Goal: Communication & Community: Connect with others

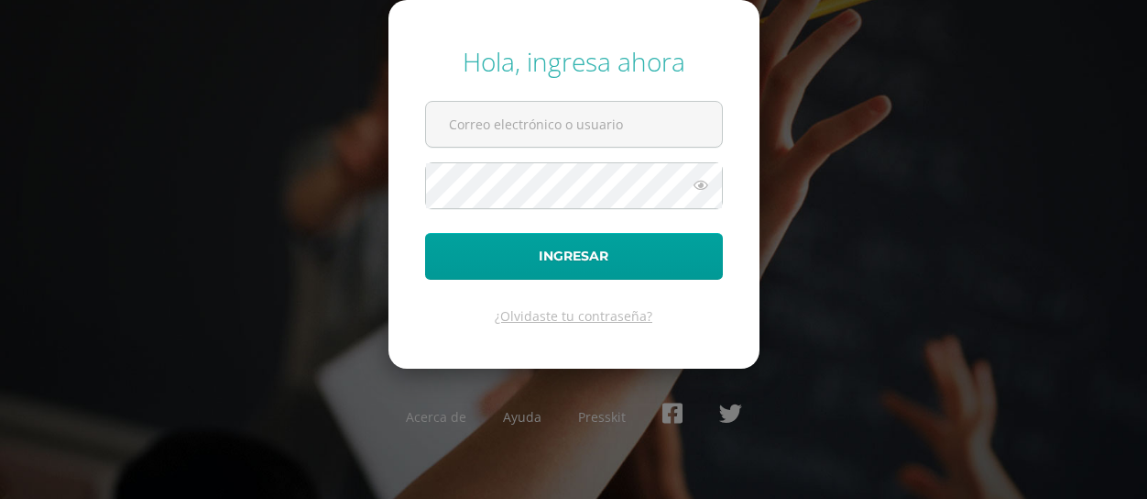
type input "santiagoestuardo@edoo.io"
click at [706, 183] on icon at bounding box center [701, 185] width 24 height 22
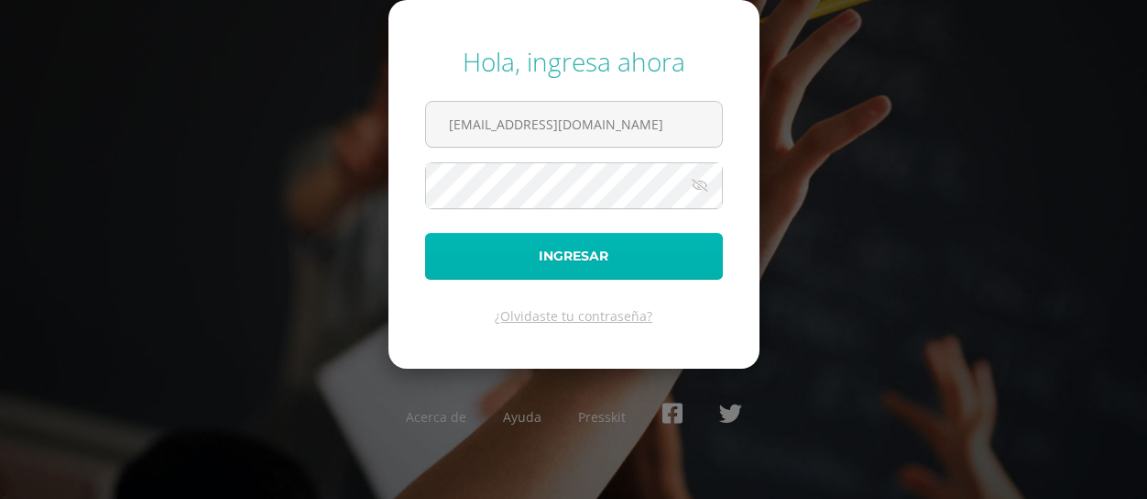
click at [465, 239] on button "Ingresar" at bounding box center [574, 256] width 298 height 47
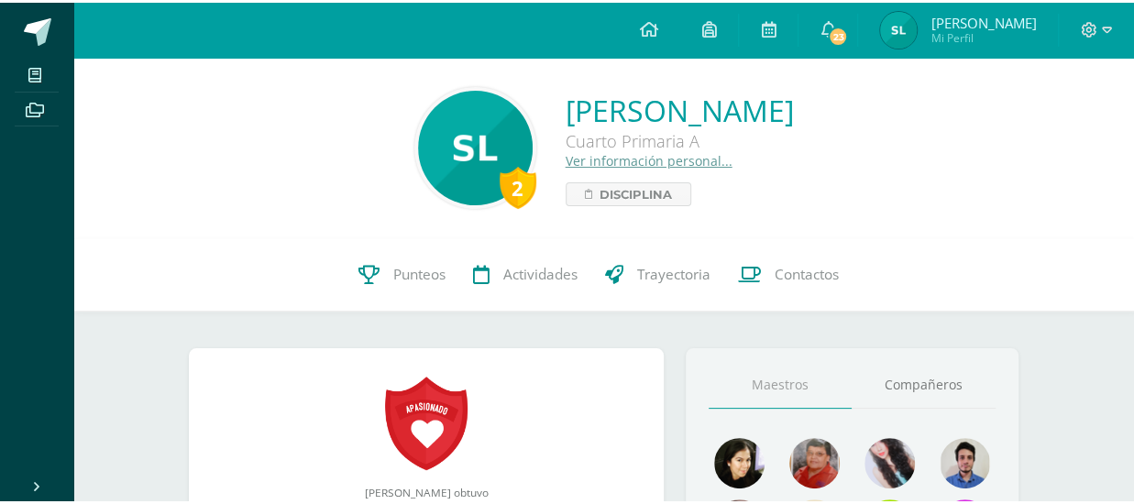
scroll to position [183, 0]
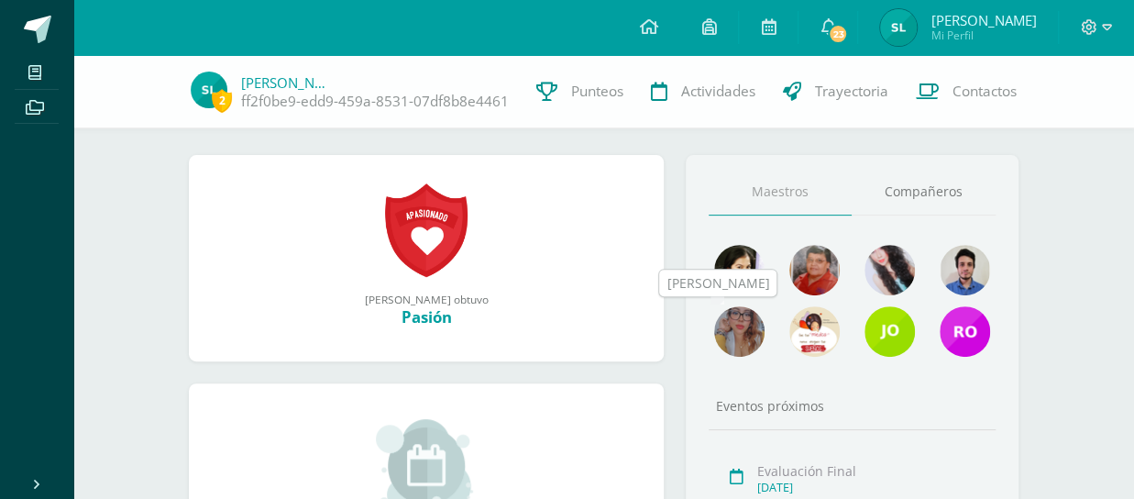
click at [752, 331] on img at bounding box center [739, 331] width 50 height 50
click at [879, 254] on img at bounding box center [889, 270] width 50 height 50
click at [820, 347] on img at bounding box center [814, 331] width 50 height 50
click at [754, 277] on img at bounding box center [739, 270] width 50 height 50
click at [808, 263] on img at bounding box center [814, 270] width 50 height 50
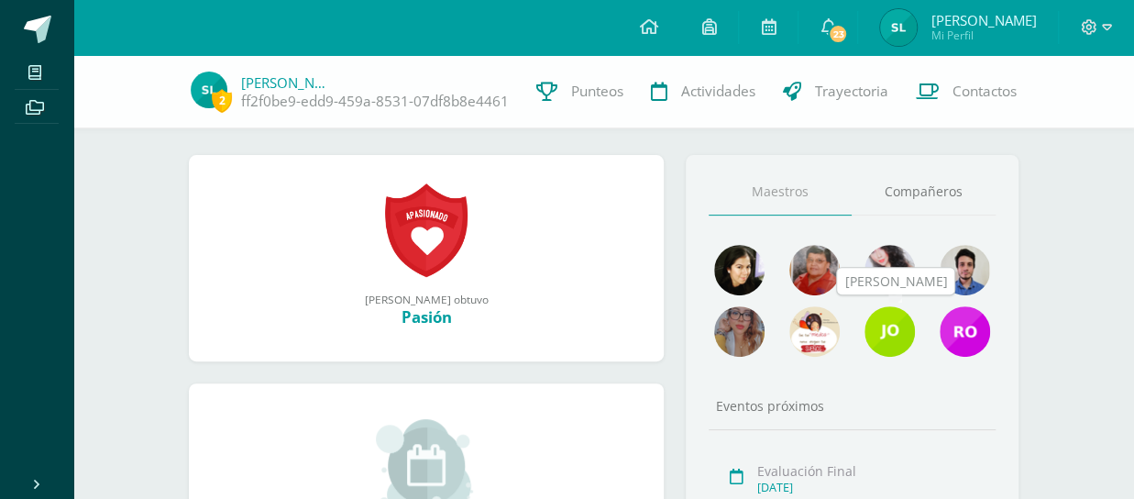
click at [904, 324] on img at bounding box center [889, 331] width 50 height 50
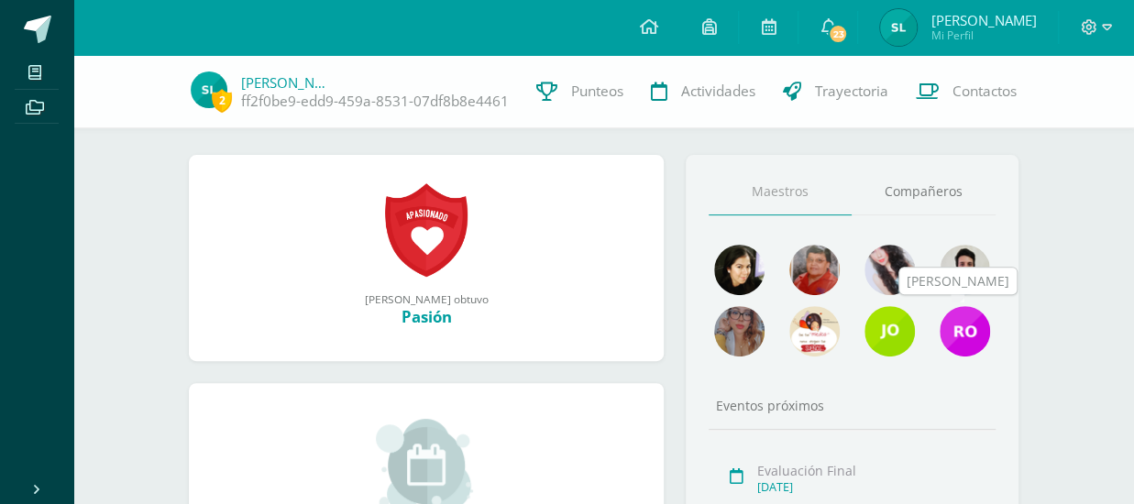
click at [959, 325] on img at bounding box center [964, 331] width 50 height 50
click at [887, 187] on link "Compañeros" at bounding box center [923, 192] width 144 height 47
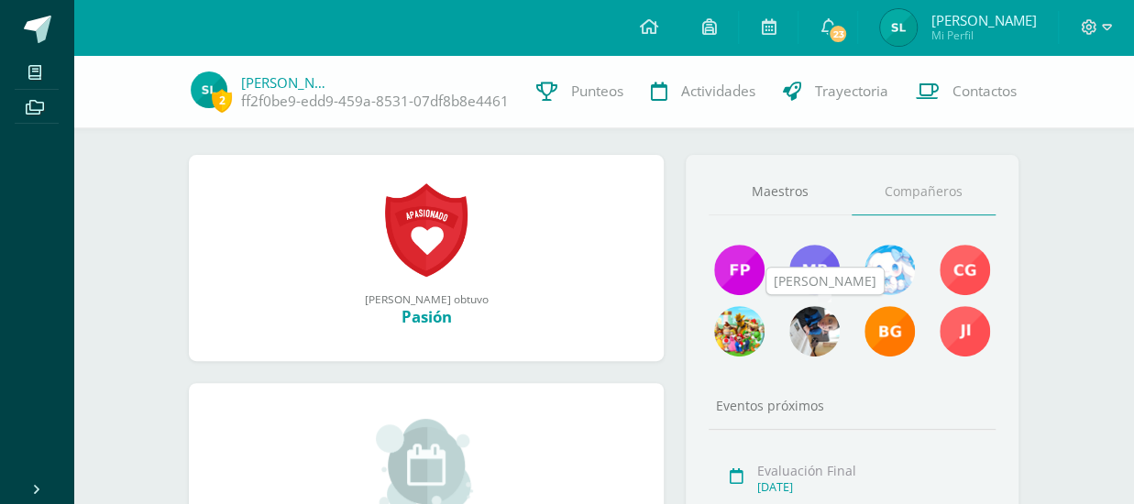
click at [836, 330] on img at bounding box center [814, 331] width 50 height 50
click at [890, 272] on img at bounding box center [889, 270] width 50 height 50
click at [741, 330] on img at bounding box center [739, 331] width 50 height 50
click at [215, 91] on span "2" at bounding box center [222, 100] width 20 height 23
click at [197, 100] on img at bounding box center [209, 89] width 37 height 37
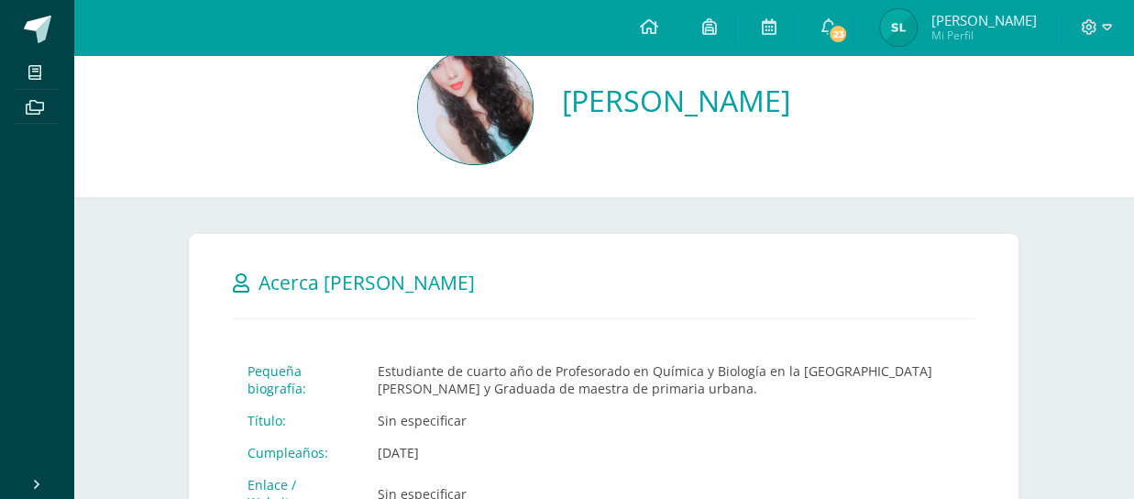
scroll to position [92, 0]
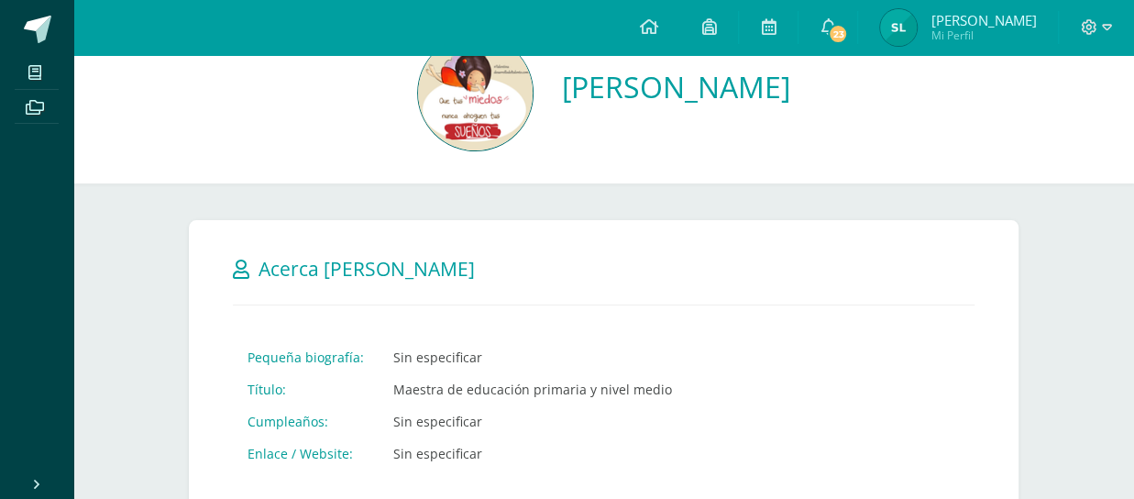
scroll to position [92, 0]
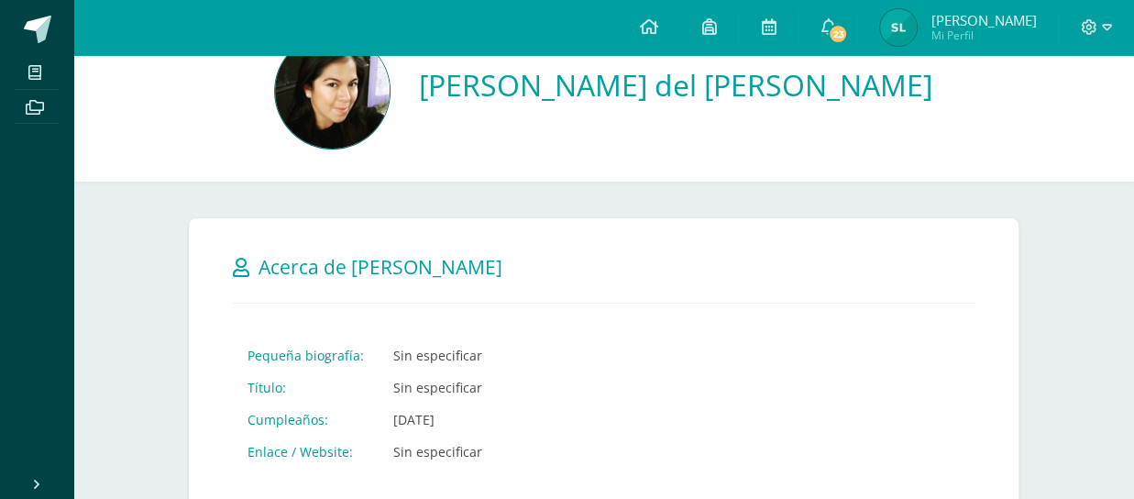
scroll to position [92, 0]
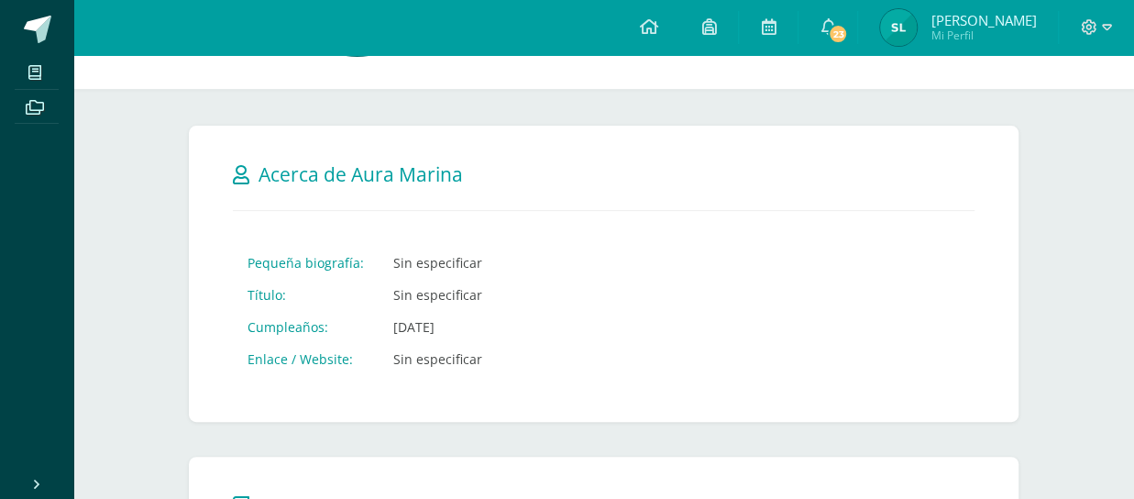
scroll to position [183, 0]
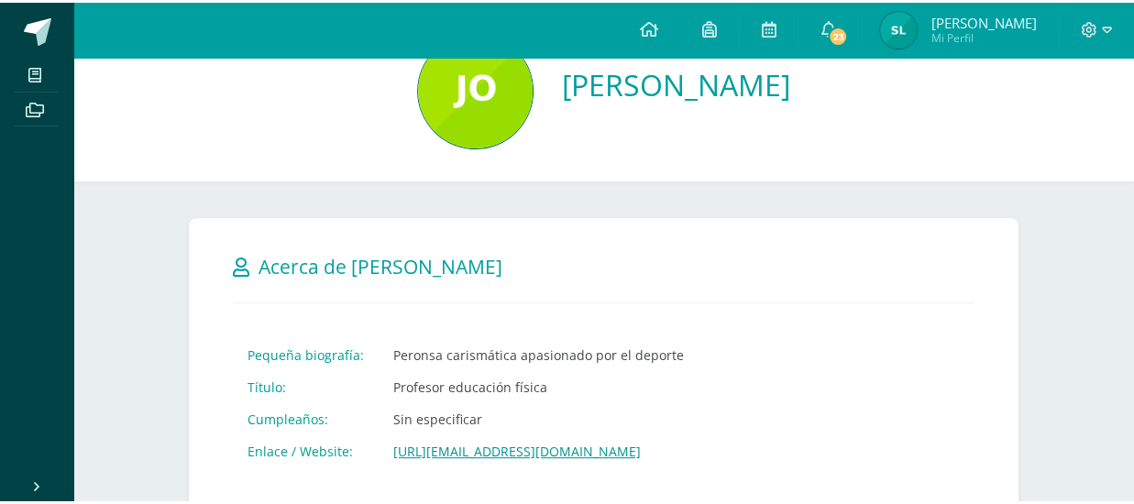
scroll to position [92, 0]
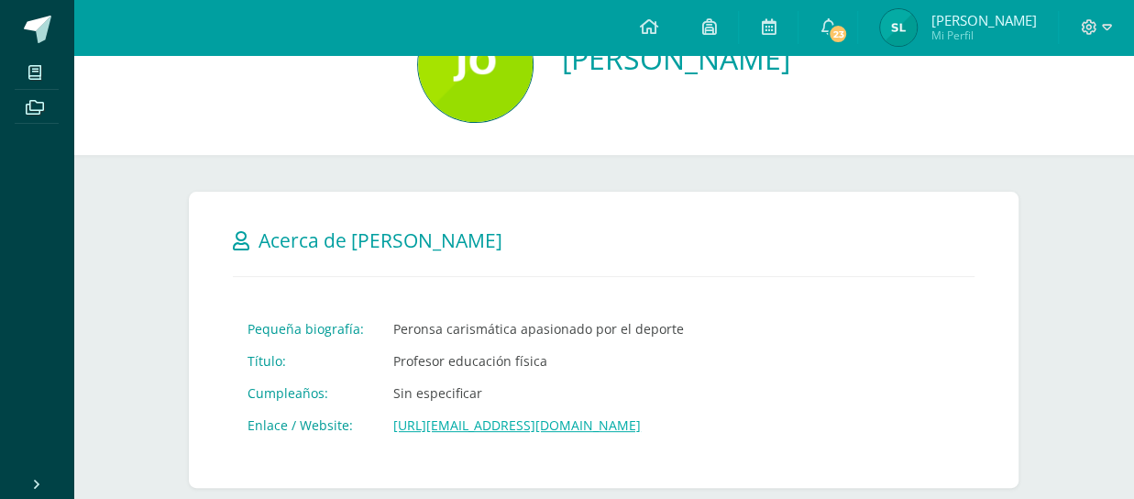
click at [451, 417] on link "[URL][EMAIL_ADDRESS][DOMAIN_NAME]" at bounding box center [516, 424] width 247 height 17
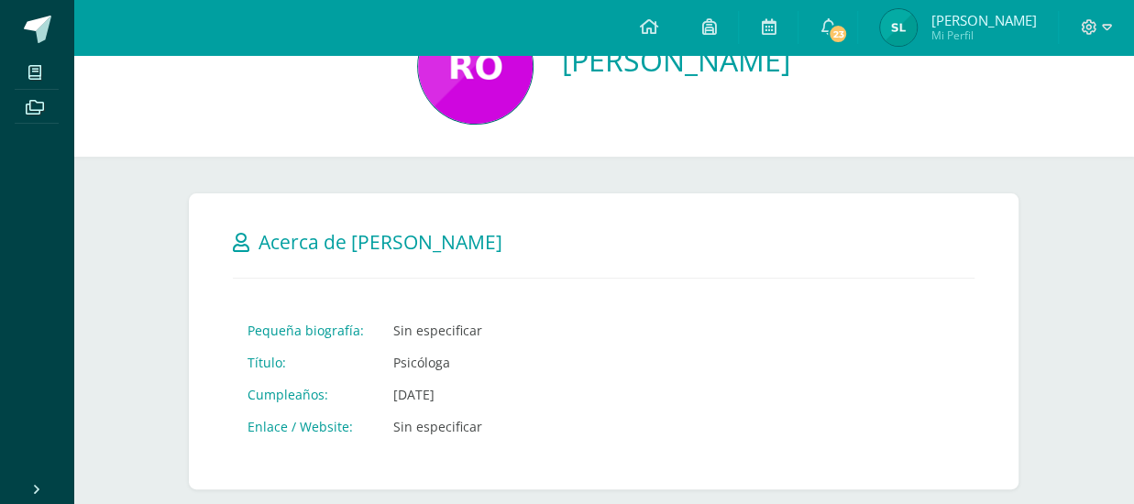
scroll to position [92, 0]
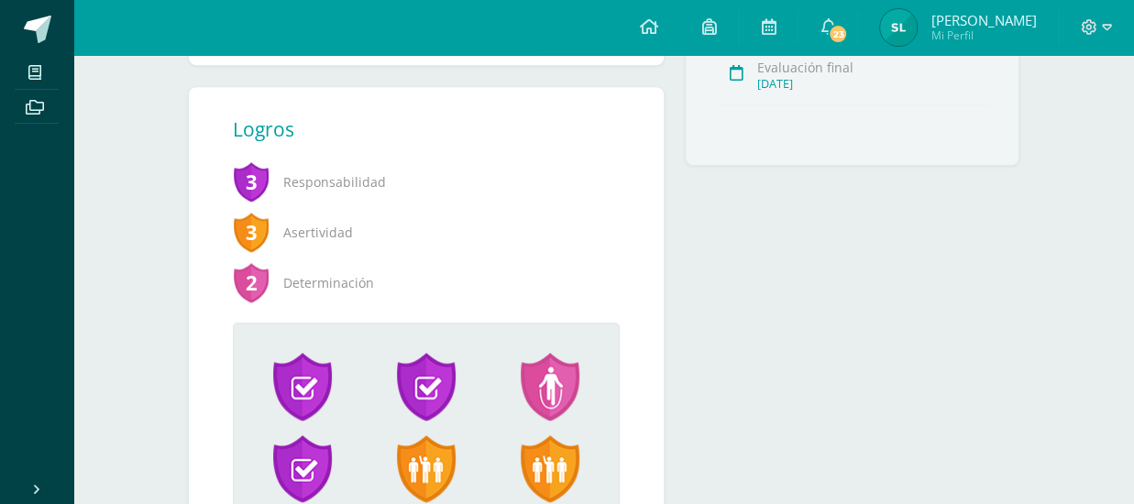
scroll to position [733, 0]
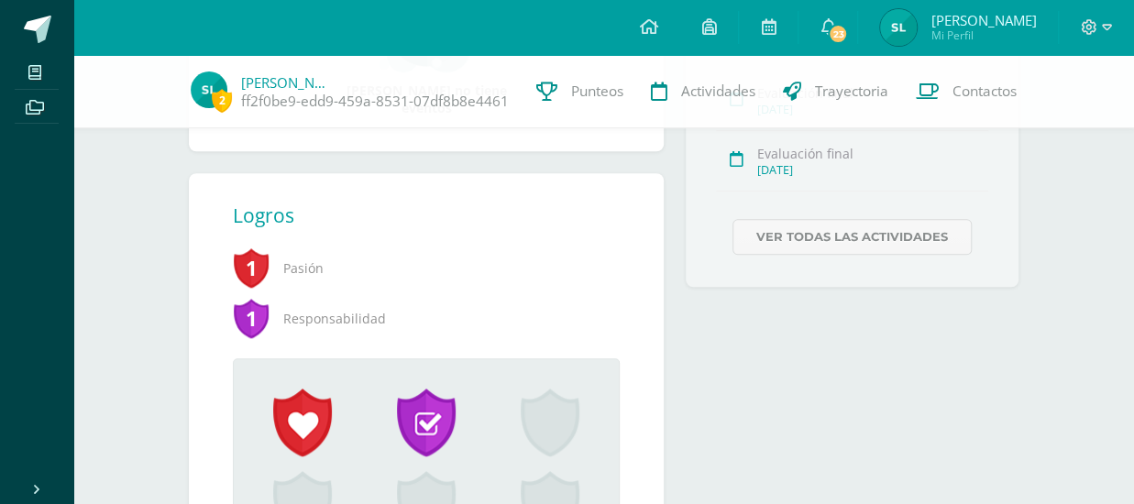
scroll to position [458, 0]
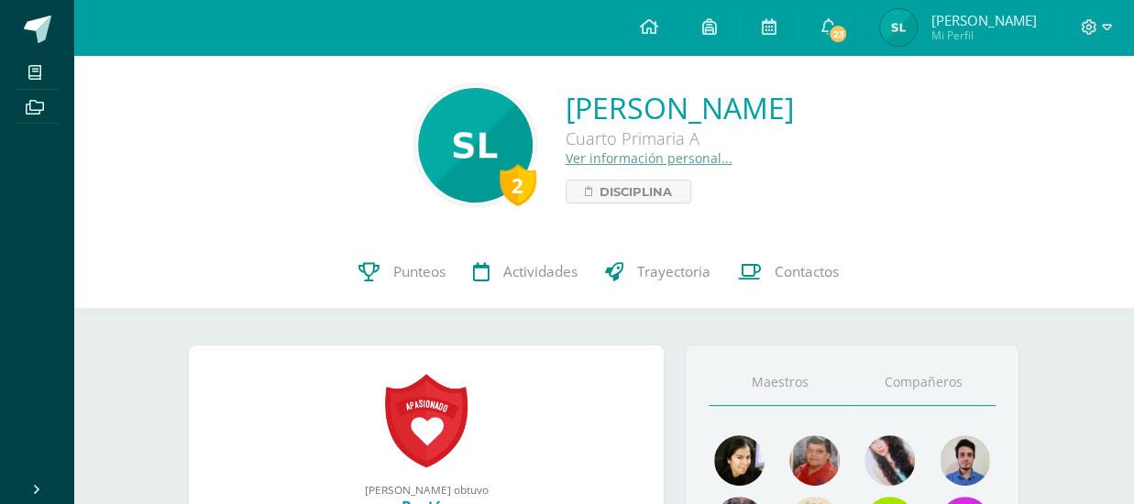
click at [933, 392] on link "Compañeros" at bounding box center [923, 382] width 144 height 47
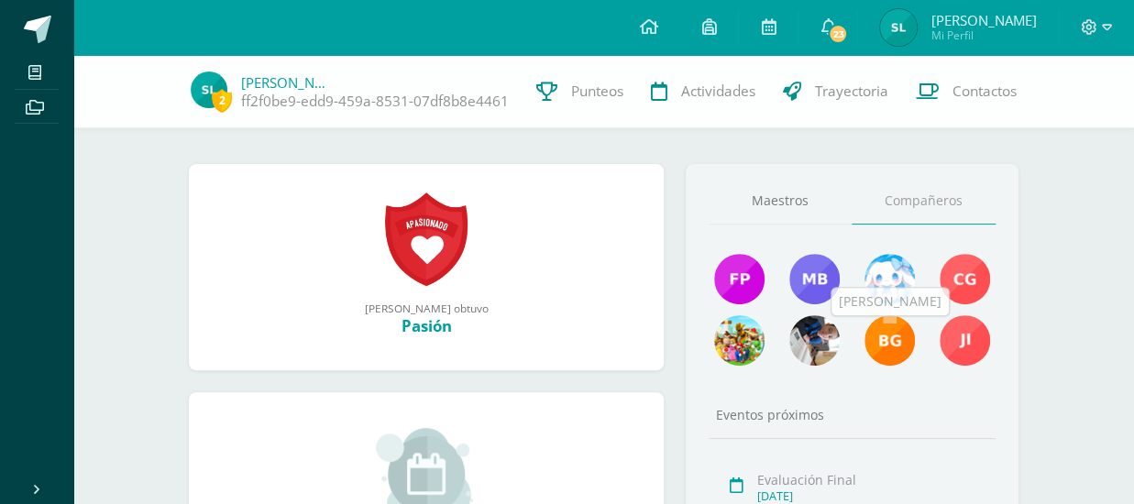
scroll to position [183, 0]
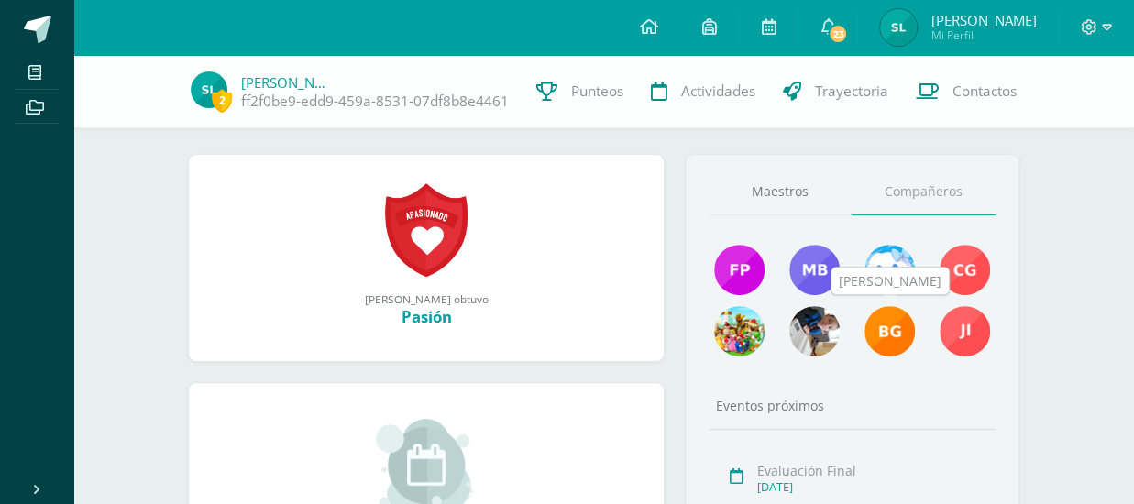
click at [884, 333] on img at bounding box center [889, 331] width 50 height 50
click at [957, 324] on img at bounding box center [964, 331] width 50 height 50
click at [796, 267] on img at bounding box center [814, 270] width 50 height 50
click at [739, 261] on img at bounding box center [739, 270] width 50 height 50
click at [962, 267] on img at bounding box center [964, 270] width 50 height 50
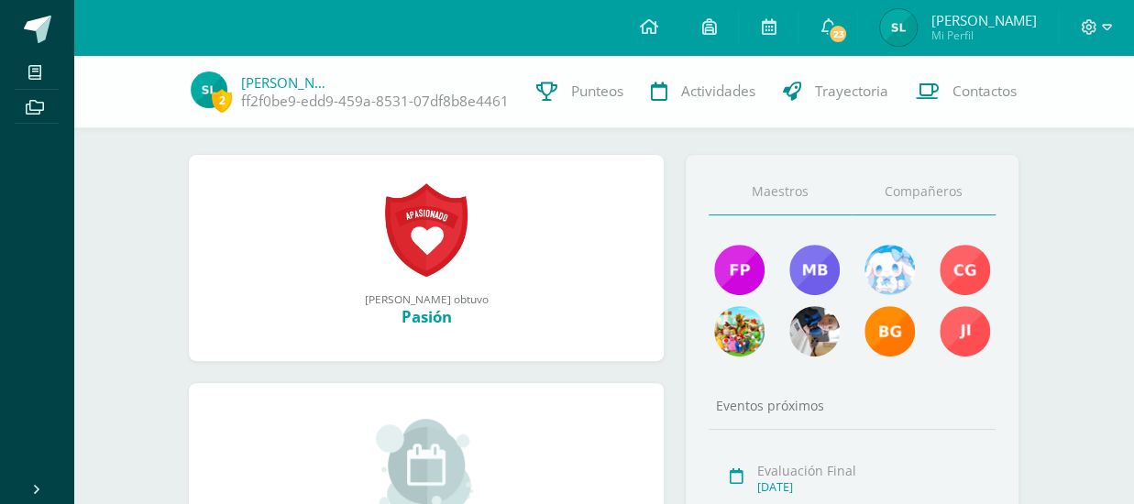
click at [796, 179] on link "Maestros" at bounding box center [780, 192] width 144 height 47
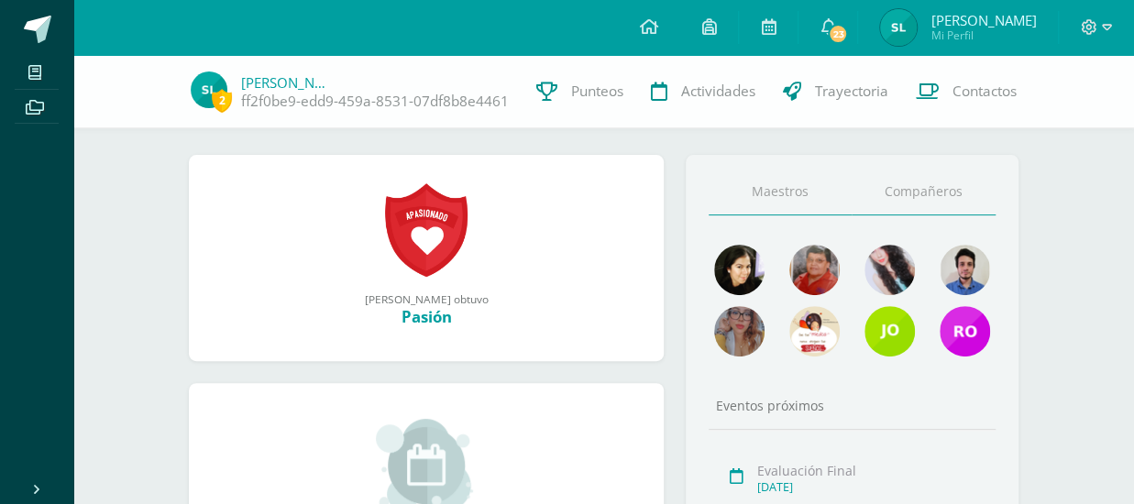
click at [905, 214] on link "Compañeros" at bounding box center [923, 192] width 144 height 47
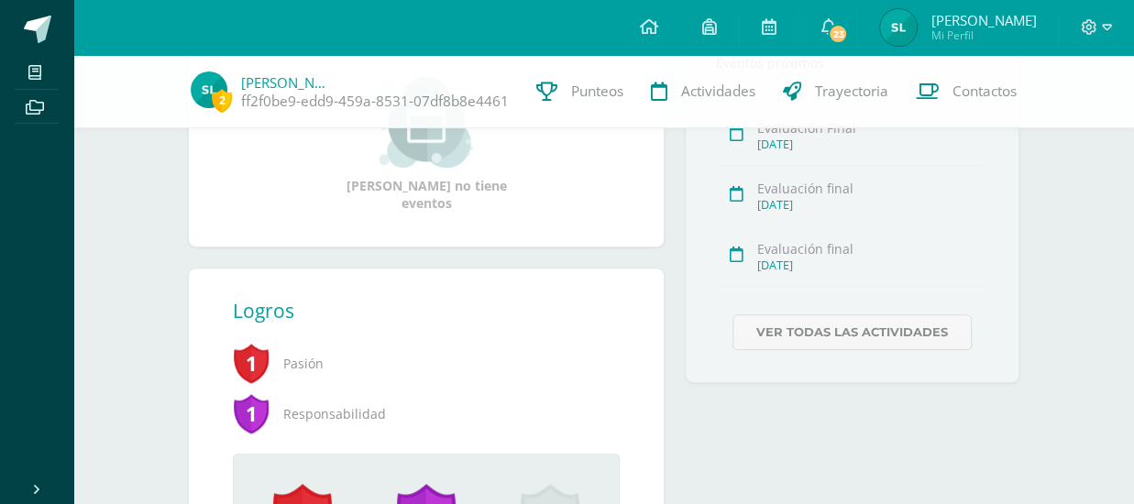
scroll to position [769, 0]
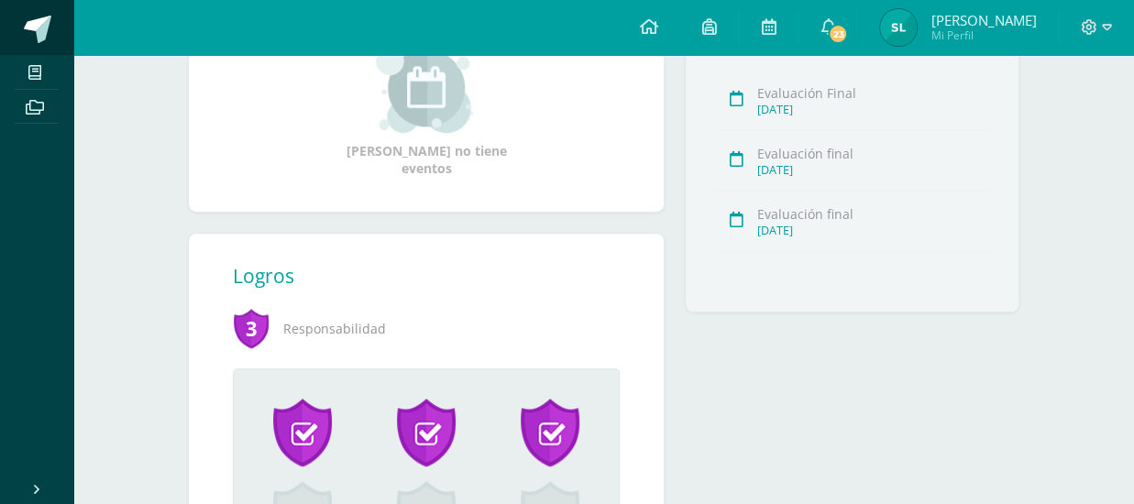
scroll to position [458, 0]
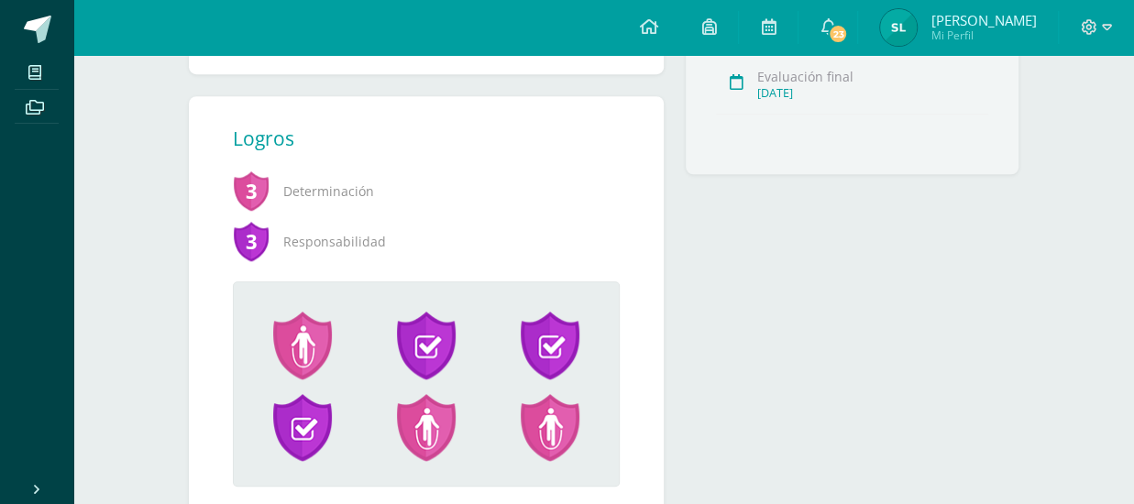
scroll to position [703, 0]
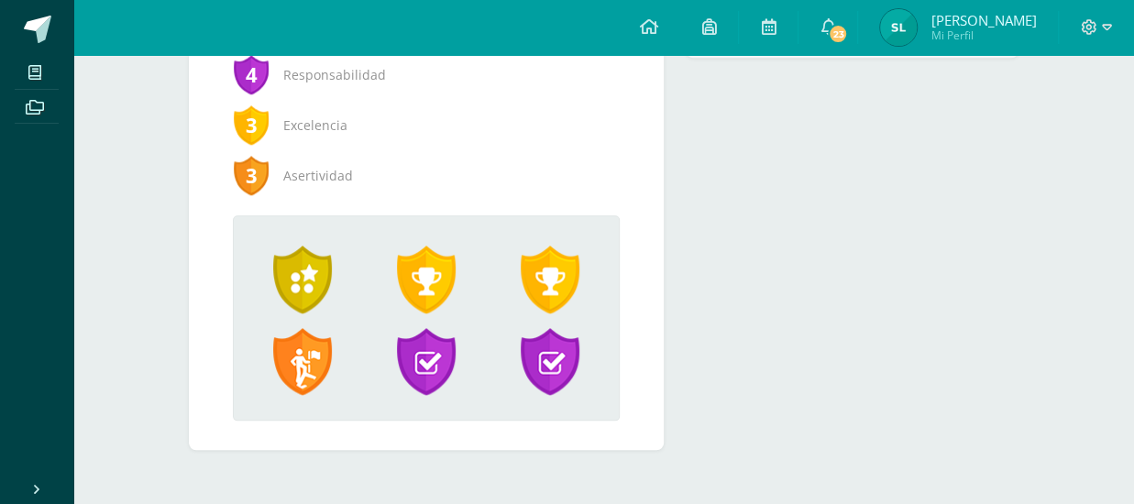
scroll to position [753, 0]
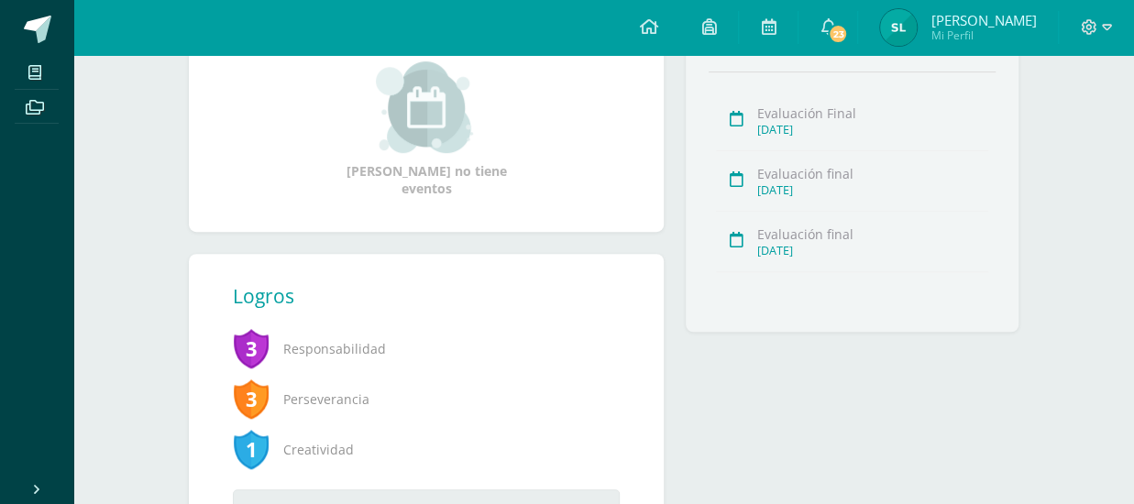
scroll to position [458, 0]
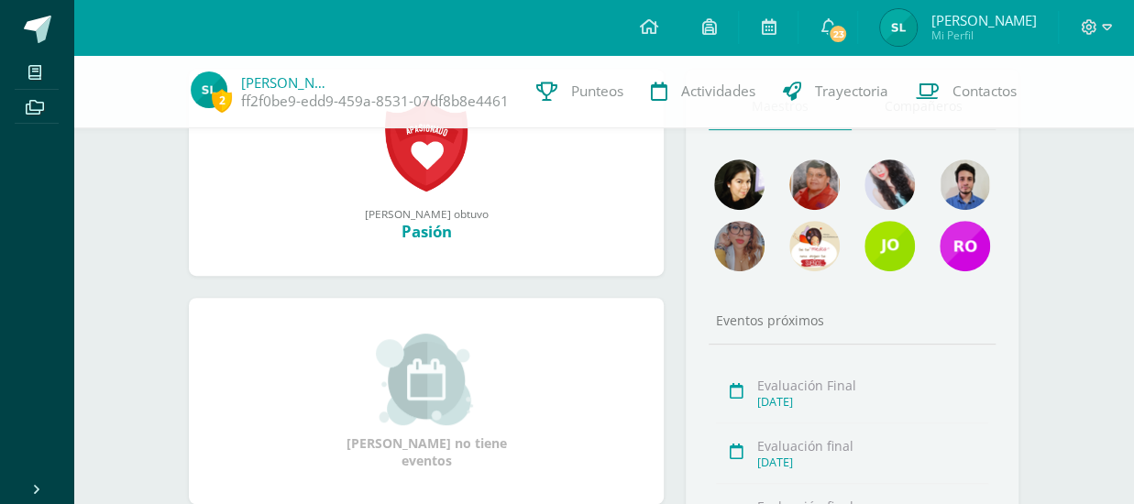
scroll to position [275, 0]
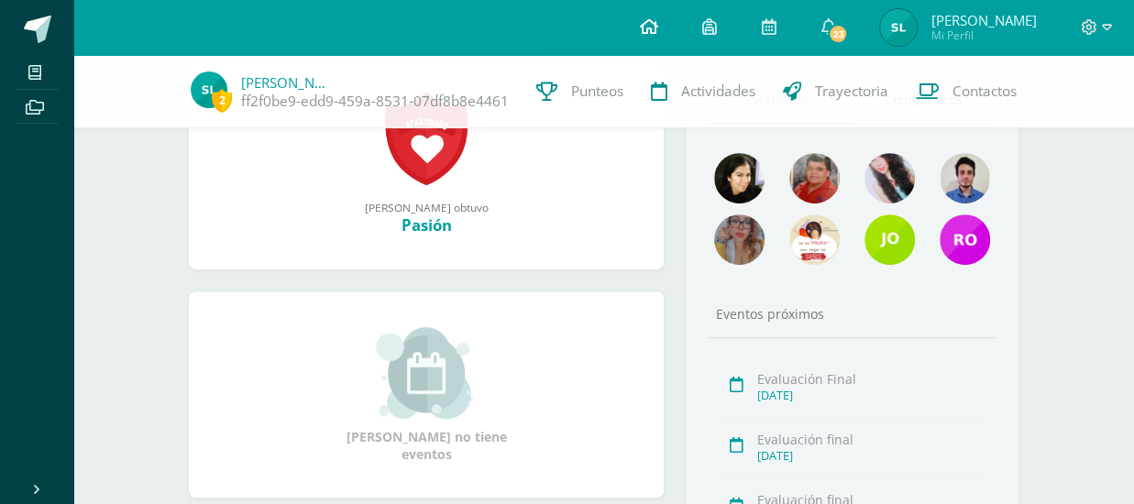
click at [643, 25] on icon at bounding box center [648, 26] width 18 height 16
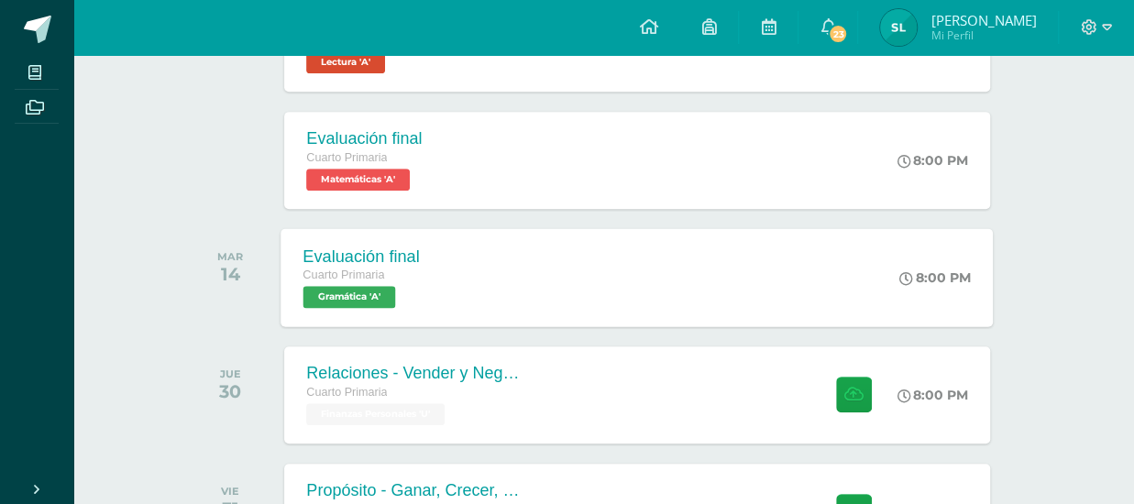
scroll to position [458, 0]
